Goal: Register for event/course

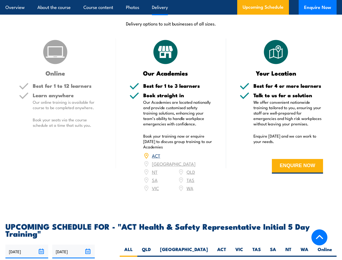
scroll to position [692, 0]
click at [171, 0] on article "Overview About the course Course content Photos Delivery Upcoming Schedule Enqu…" at bounding box center [170, 7] width 331 height 15
click at [27, 244] on input "[DATE]" at bounding box center [26, 251] width 43 height 14
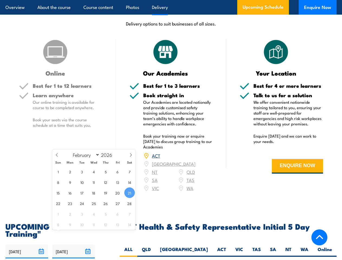
click at [74, 244] on input "[DATE]" at bounding box center [73, 251] width 43 height 14
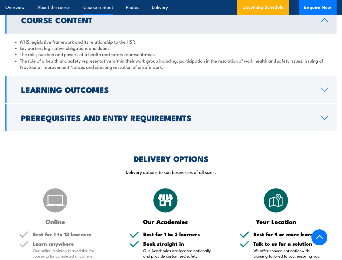
click at [171, 0] on article "Overview About the course Course content Photos Delivery Upcoming Schedule Enqu…" at bounding box center [170, 7] width 331 height 15
click at [171, 86] on h2 "Learning Outcomes" at bounding box center [166, 89] width 291 height 7
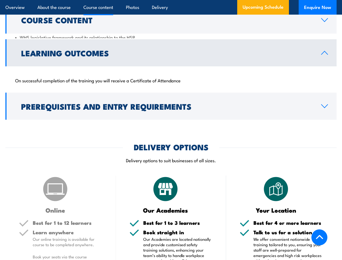
click at [171, 111] on link "Prerequisites and Entry Requirements" at bounding box center [170, 105] width 331 height 27
